Goal: Navigation & Orientation: Find specific page/section

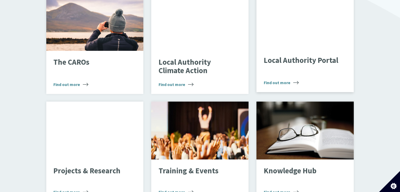
scroll to position [342, 0]
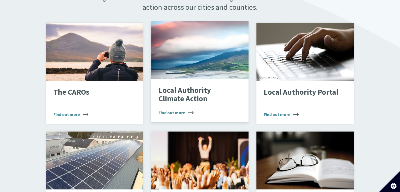
click at [209, 79] on div "Local Authority Climate Action Find out more" at bounding box center [199, 100] width 97 height 43
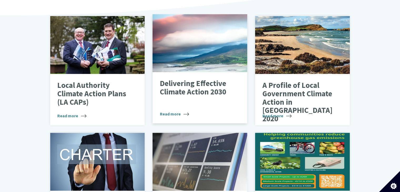
scroll to position [184, 0]
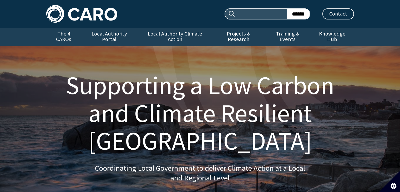
scroll to position [342, 0]
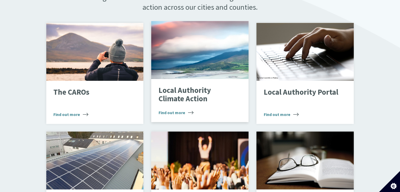
click at [213, 60] on div "Landscape" at bounding box center [199, 50] width 97 height 58
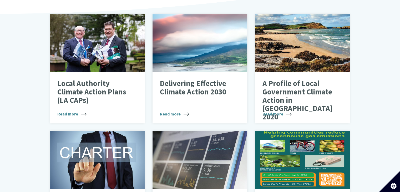
scroll to position [210, 0]
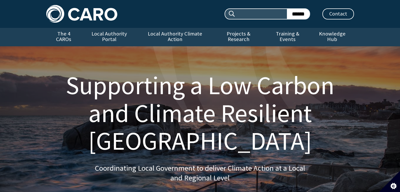
scroll to position [342, 0]
